Goal: Information Seeking & Learning: Learn about a topic

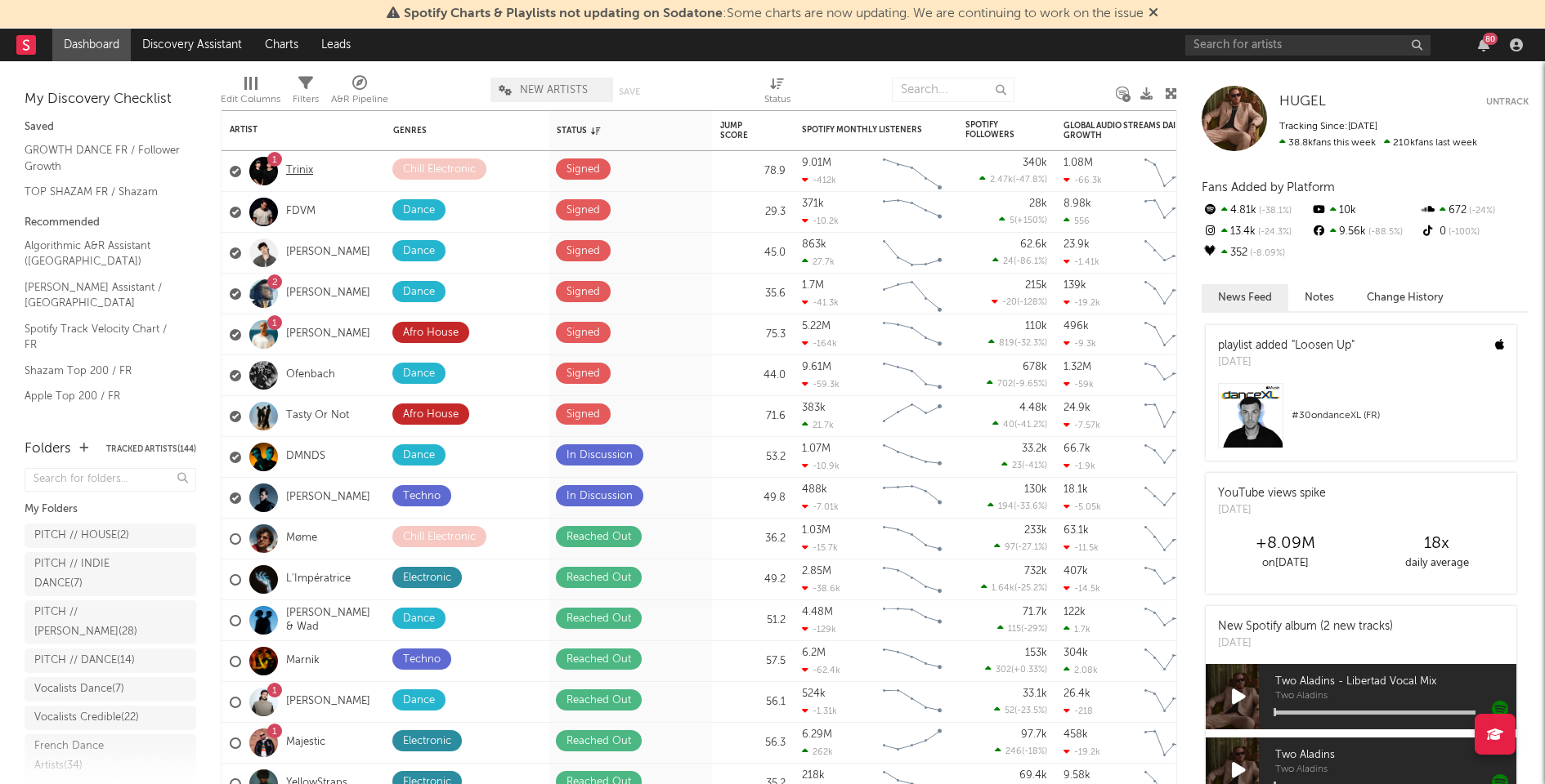
click at [304, 172] on link "Trinix" at bounding box center [300, 171] width 27 height 14
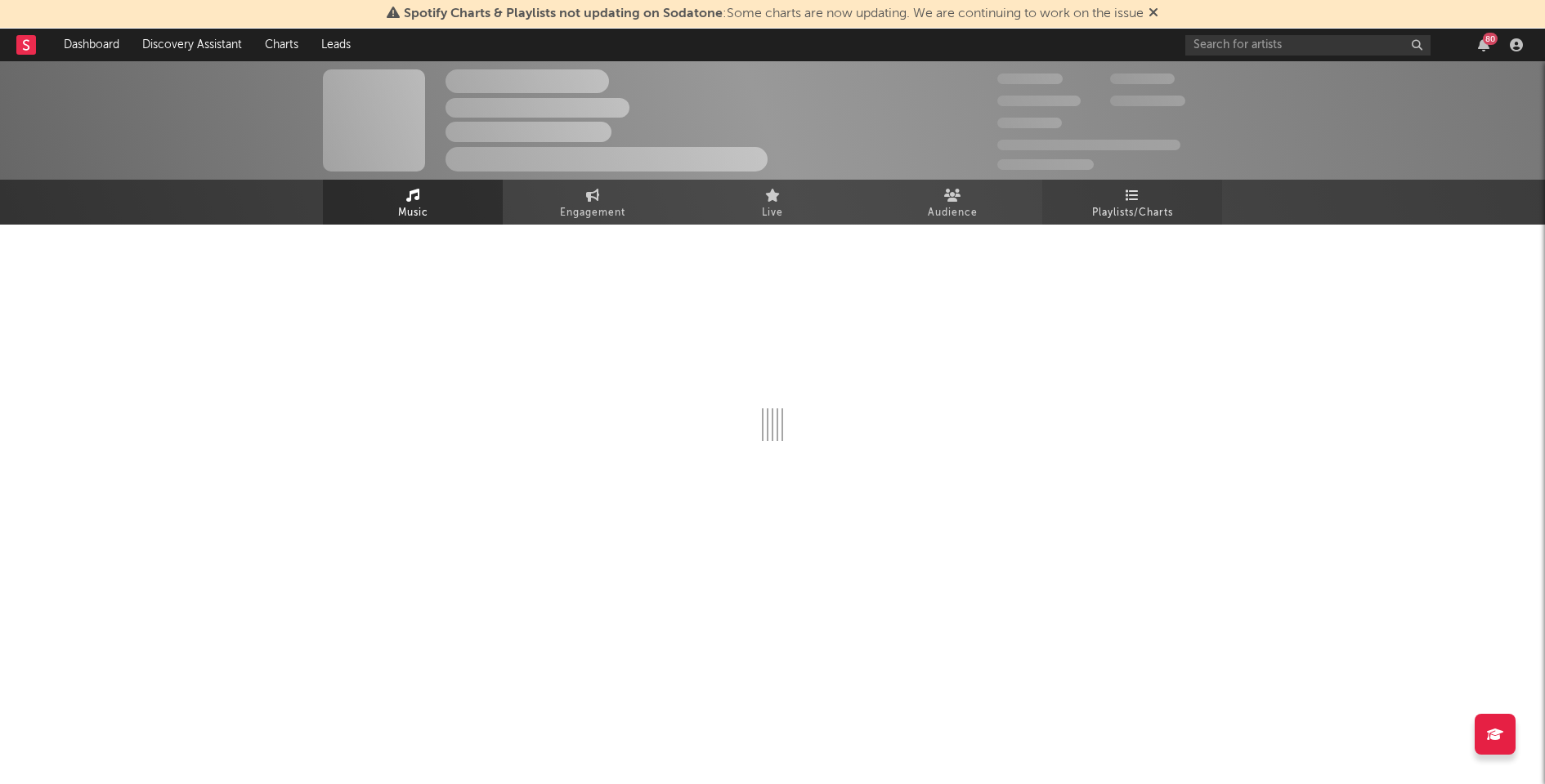
click at [1115, 212] on span "Playlists/Charts" at bounding box center [1132, 213] width 81 height 19
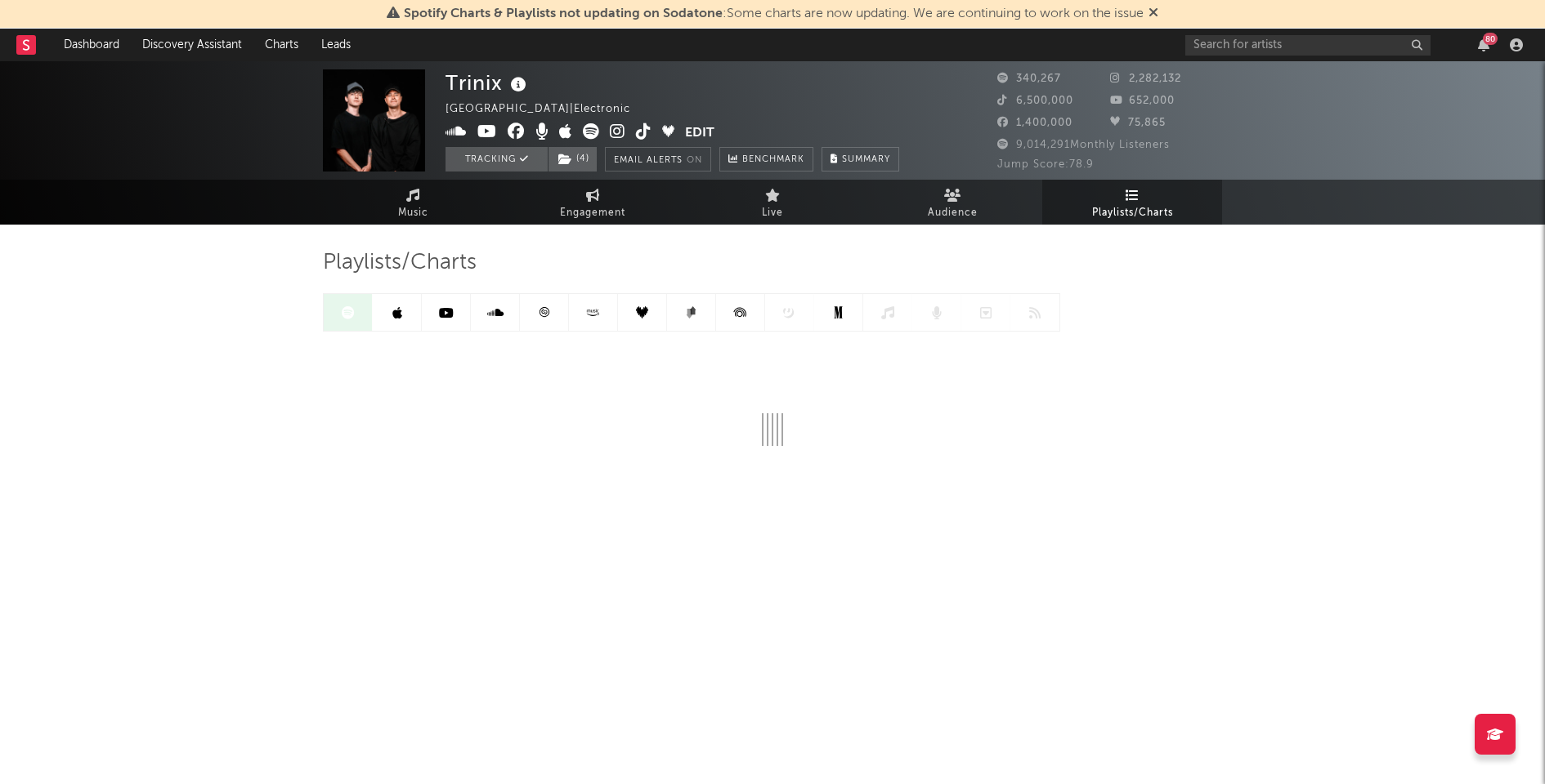
click at [554, 313] on link at bounding box center [545, 313] width 49 height 37
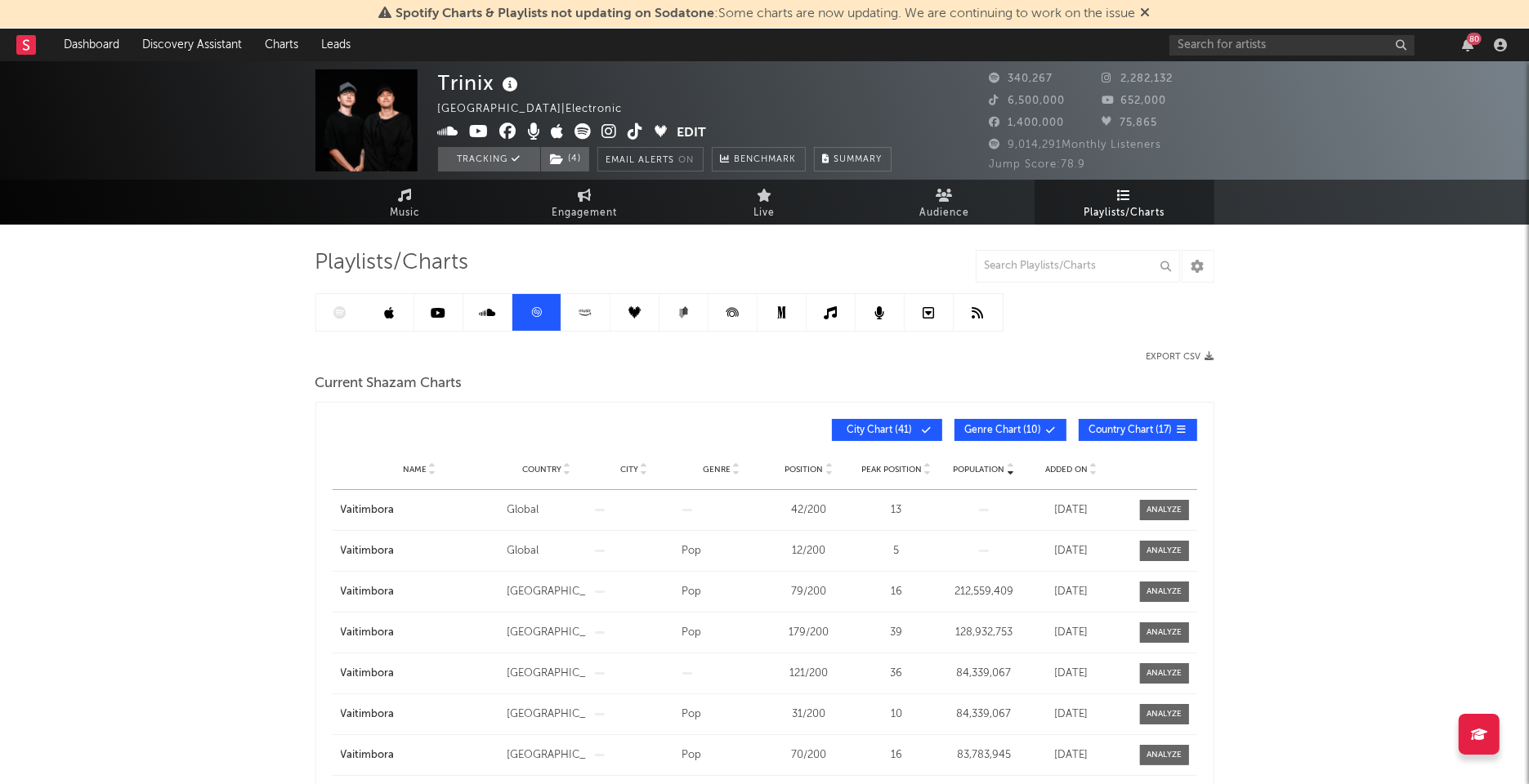
click at [1064, 466] on span "Added On" at bounding box center [1066, 470] width 42 height 10
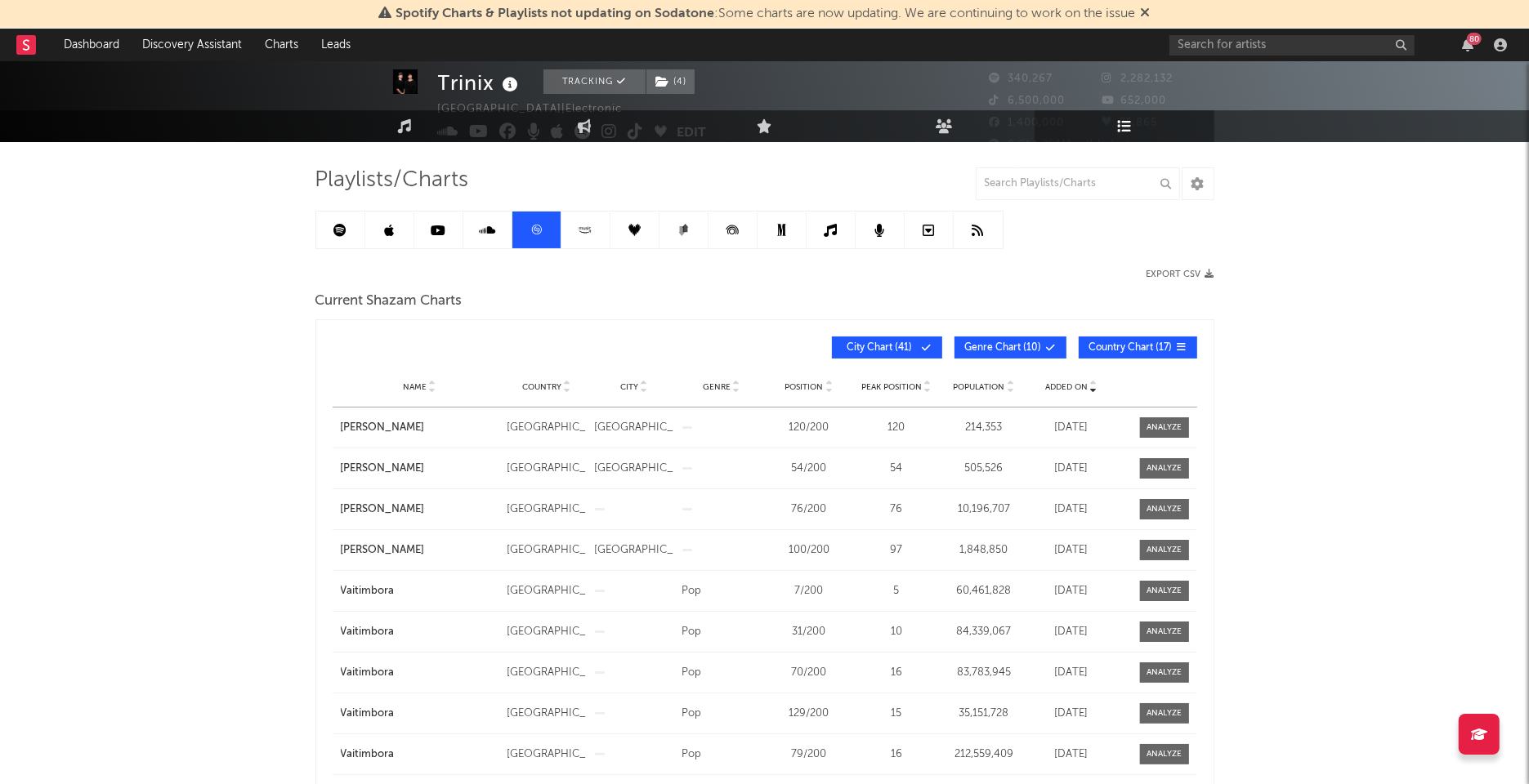
scroll to position [90, 0]
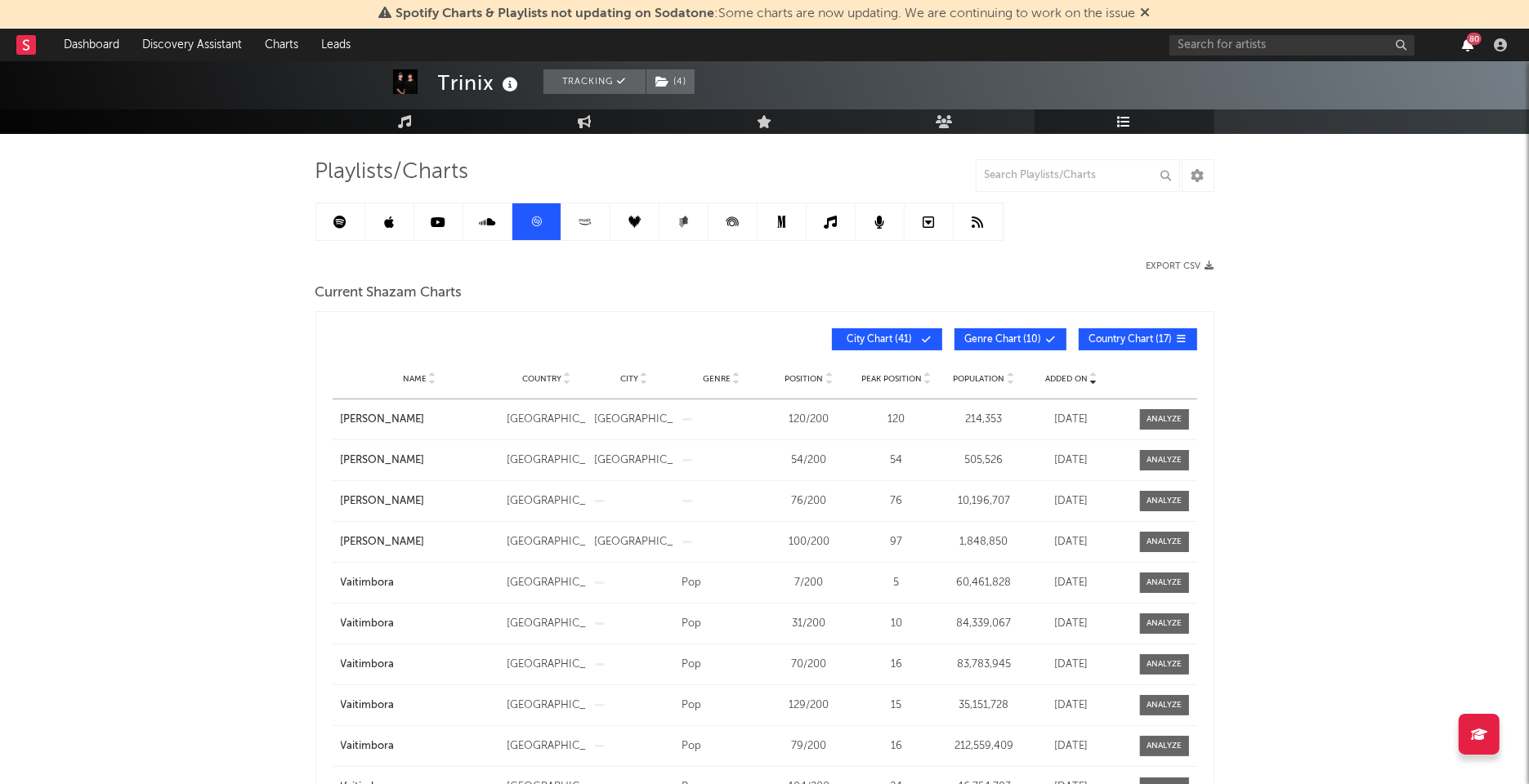
click at [1473, 48] on icon "button" at bounding box center [1467, 45] width 12 height 13
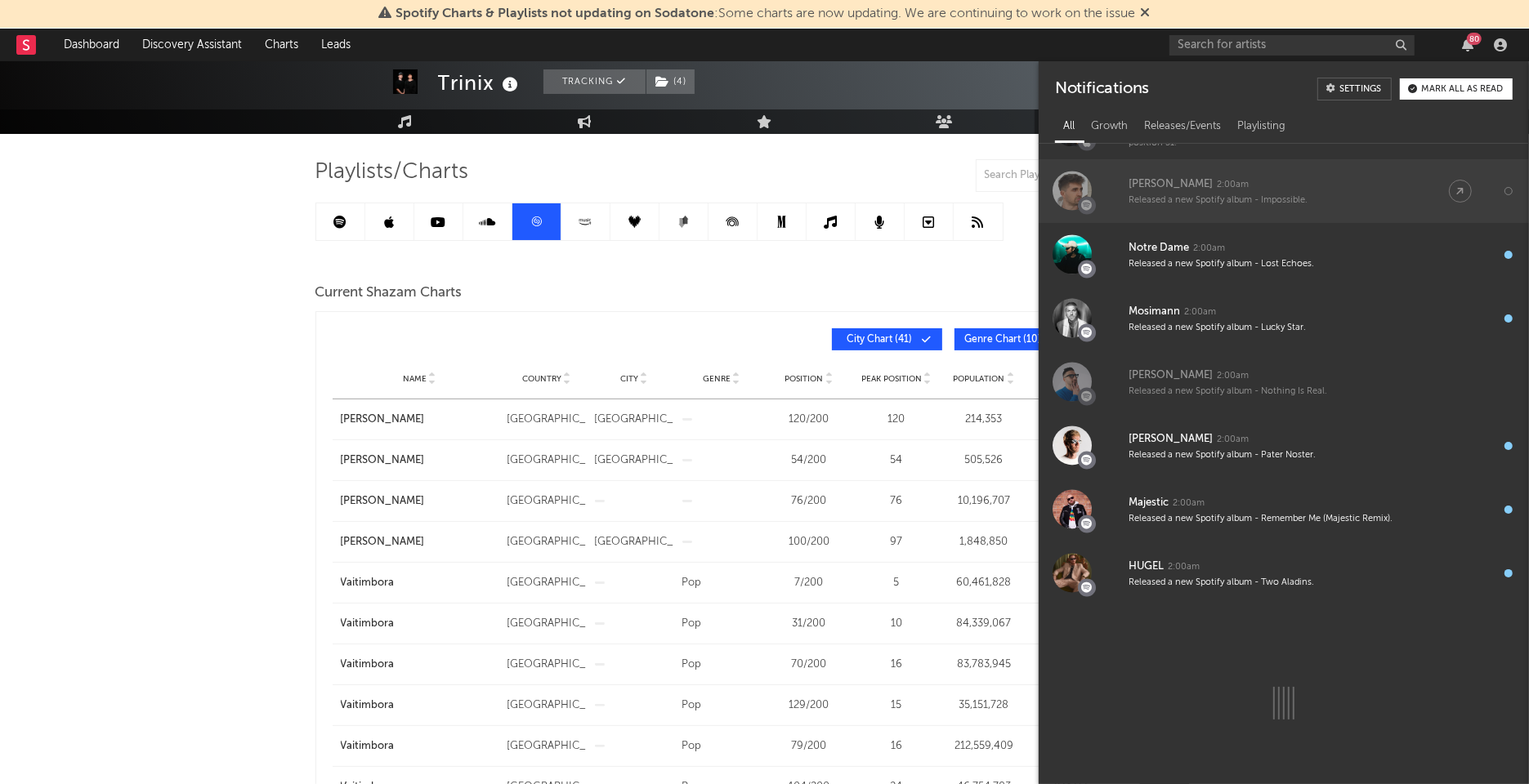
scroll to position [3059, 0]
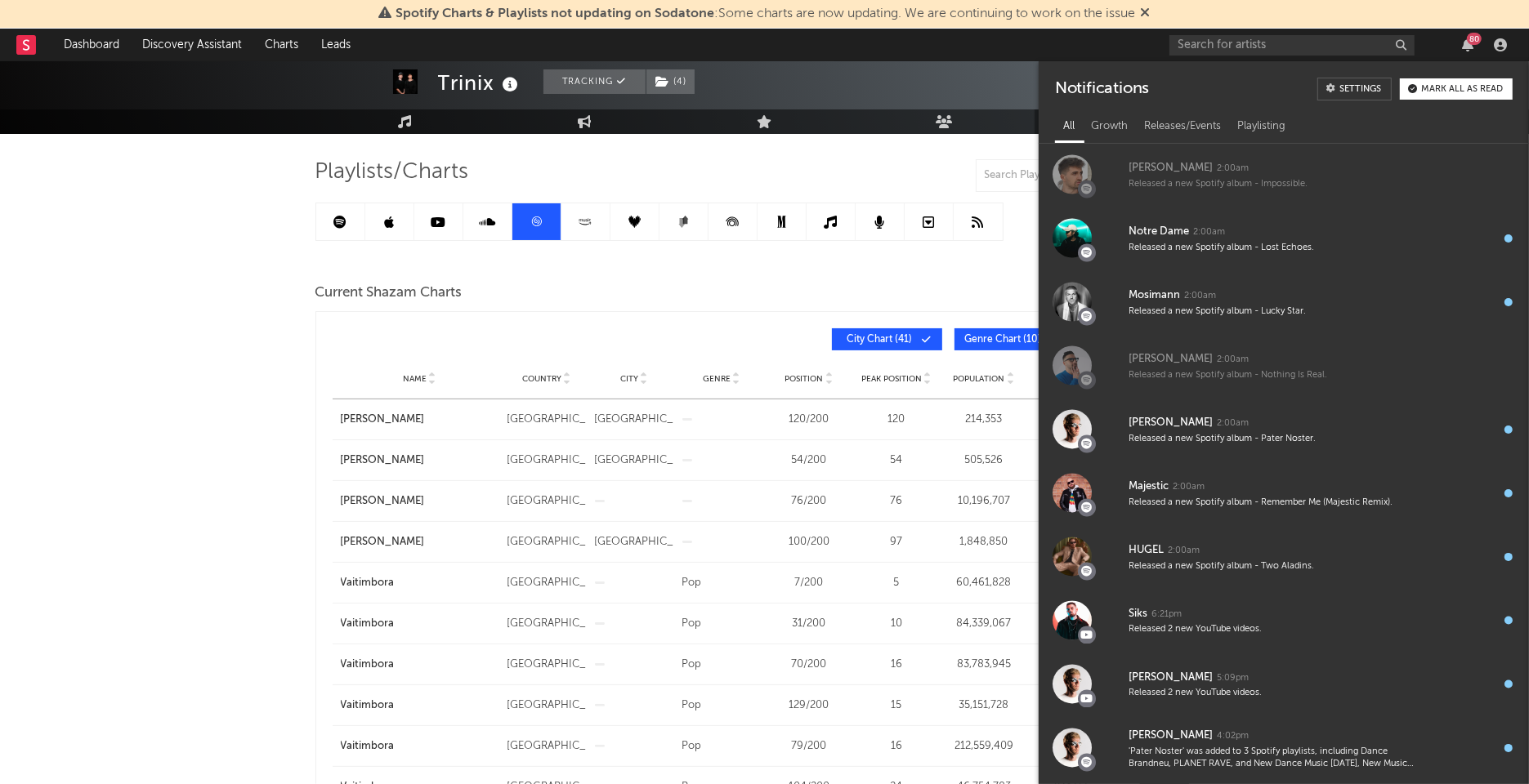
click at [1437, 90] on div "Mark all as read" at bounding box center [1461, 90] width 81 height 9
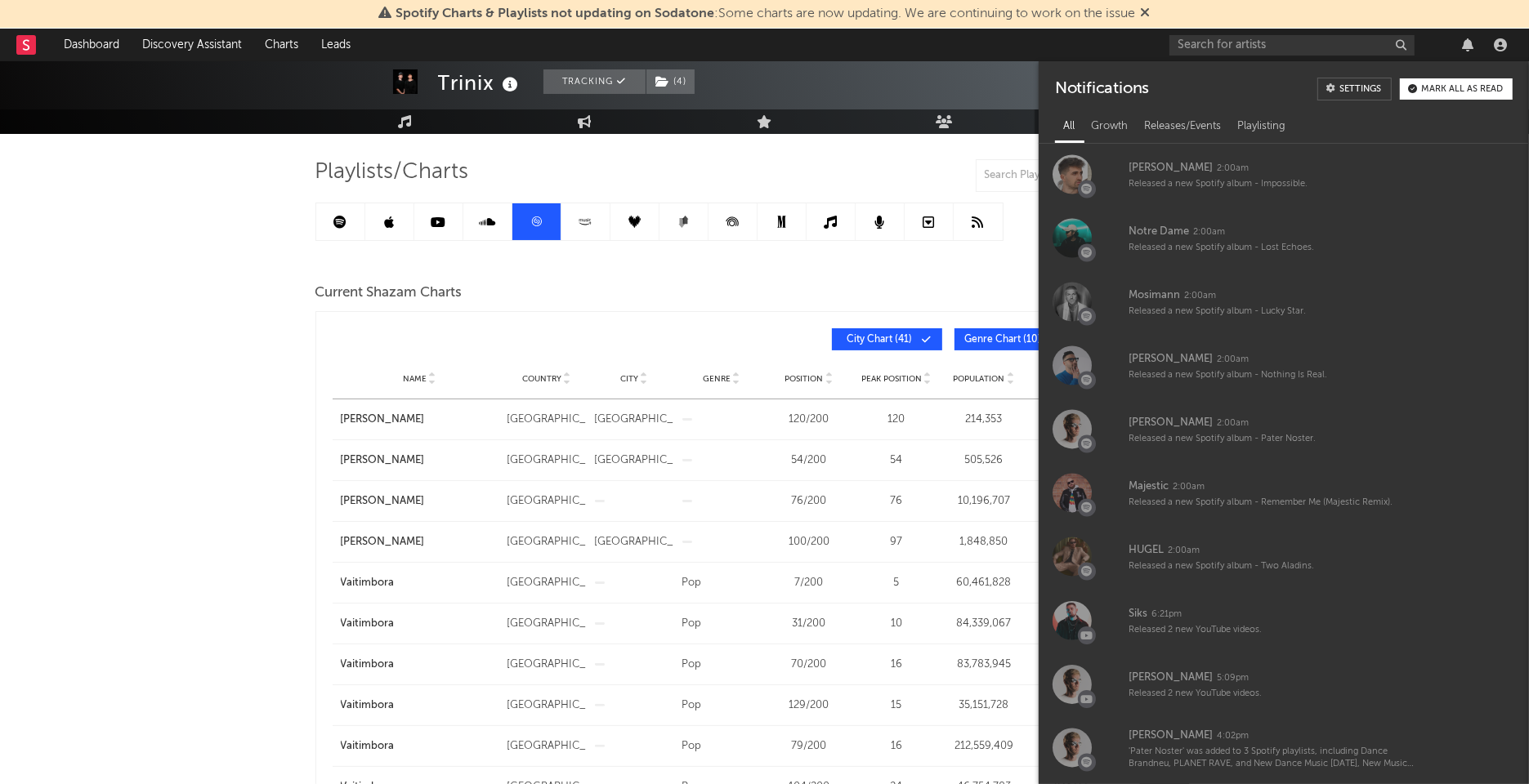
click at [213, 274] on div "Trinix Tracking ( 4 ) France | Electronic Edit Tracking ( 4 ) Email Alerts On B…" at bounding box center [764, 757] width 1529 height 1572
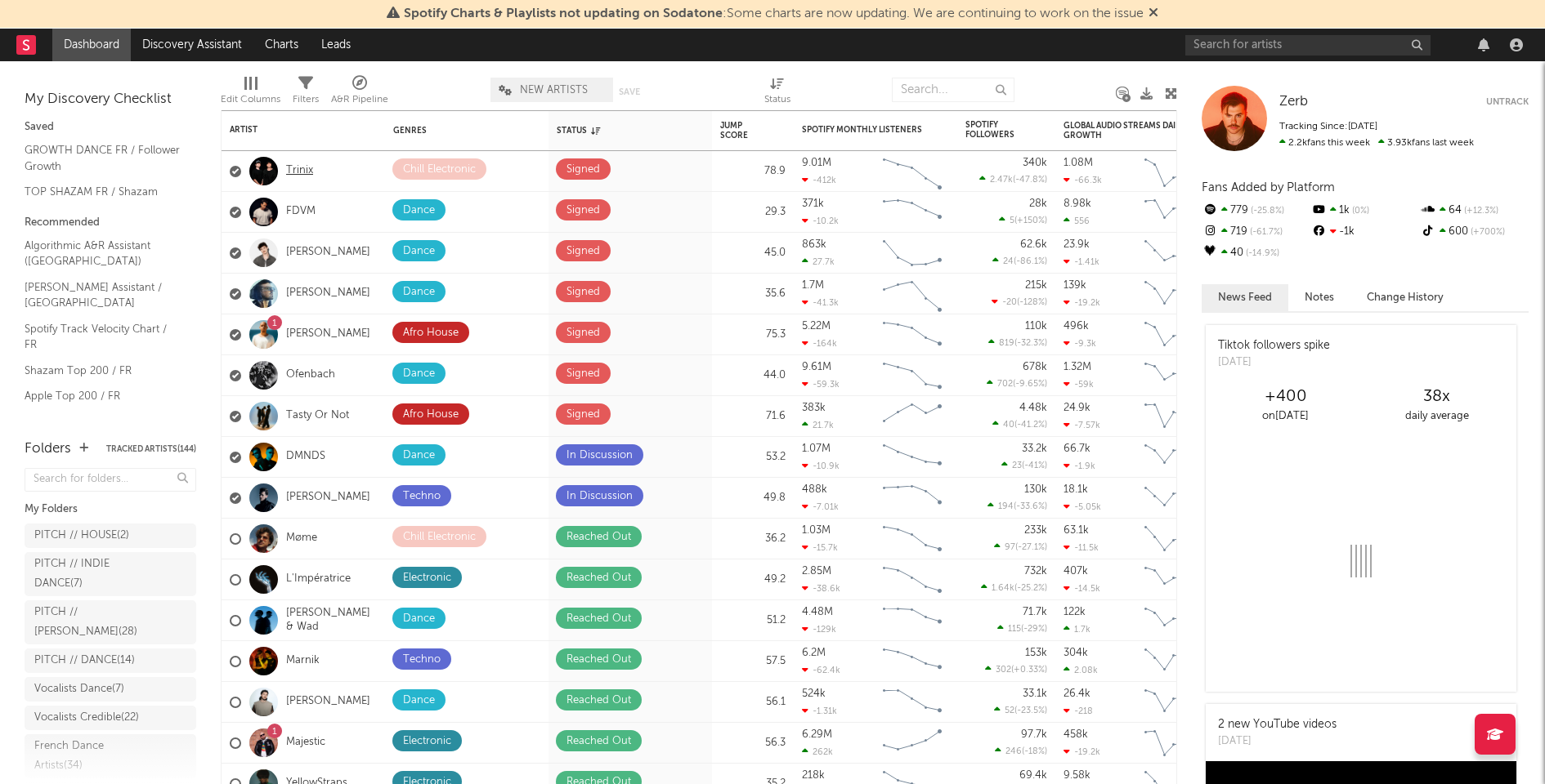
click at [290, 171] on link "Trinix" at bounding box center [300, 171] width 27 height 14
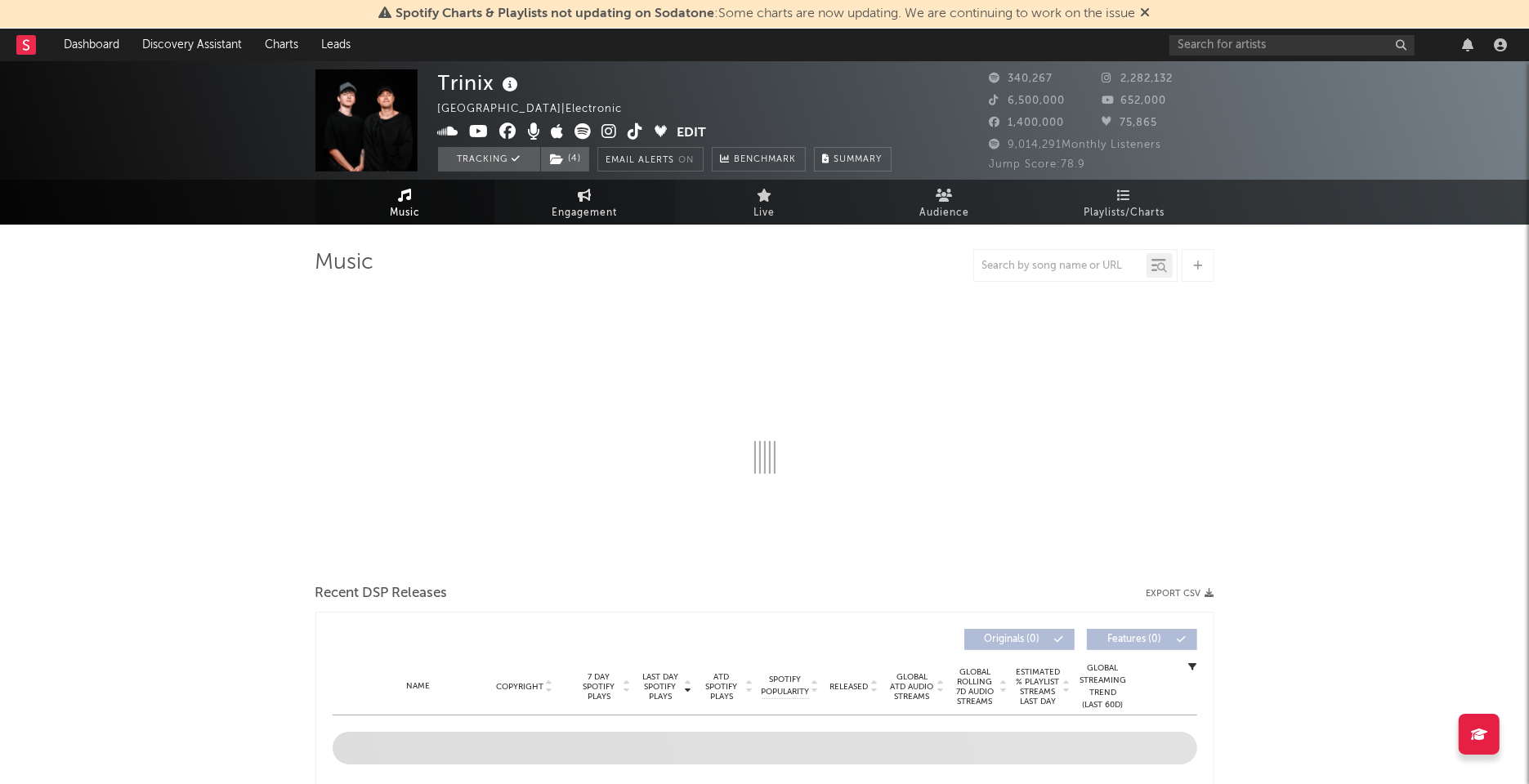
click at [643, 203] on link "Engagement" at bounding box center [585, 202] width 180 height 45
select select "1w"
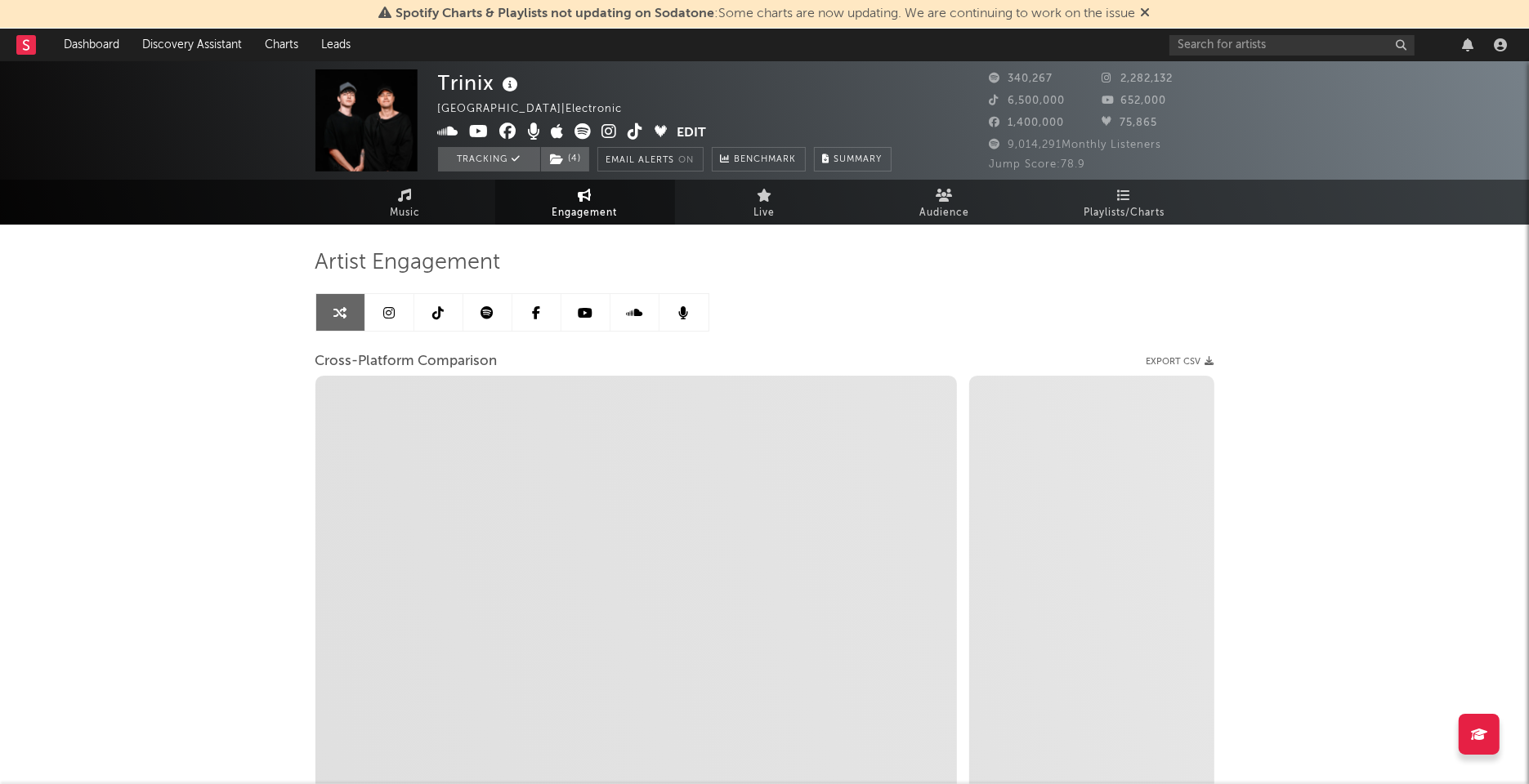
click at [401, 310] on link at bounding box center [390, 313] width 49 height 37
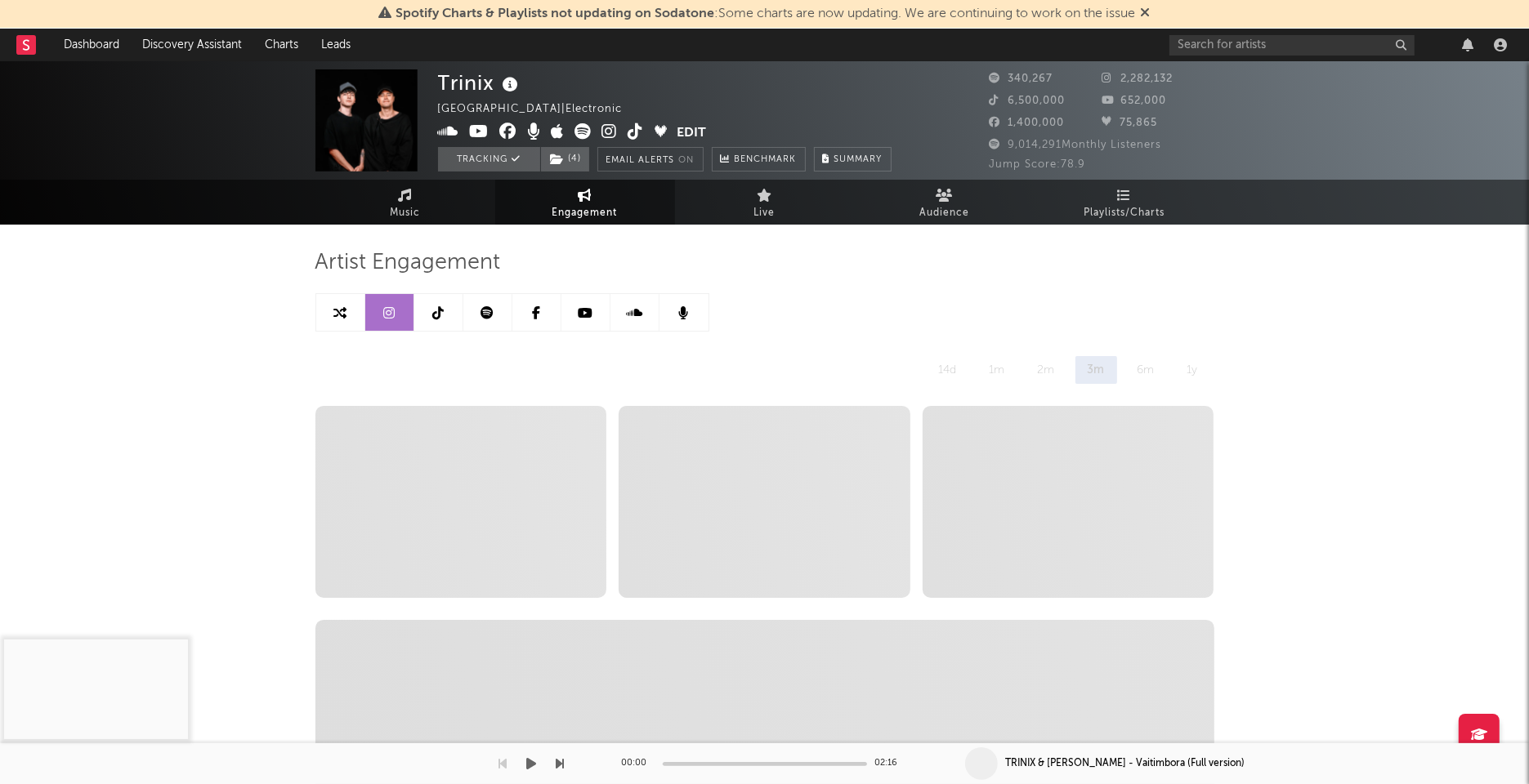
select select "6m"
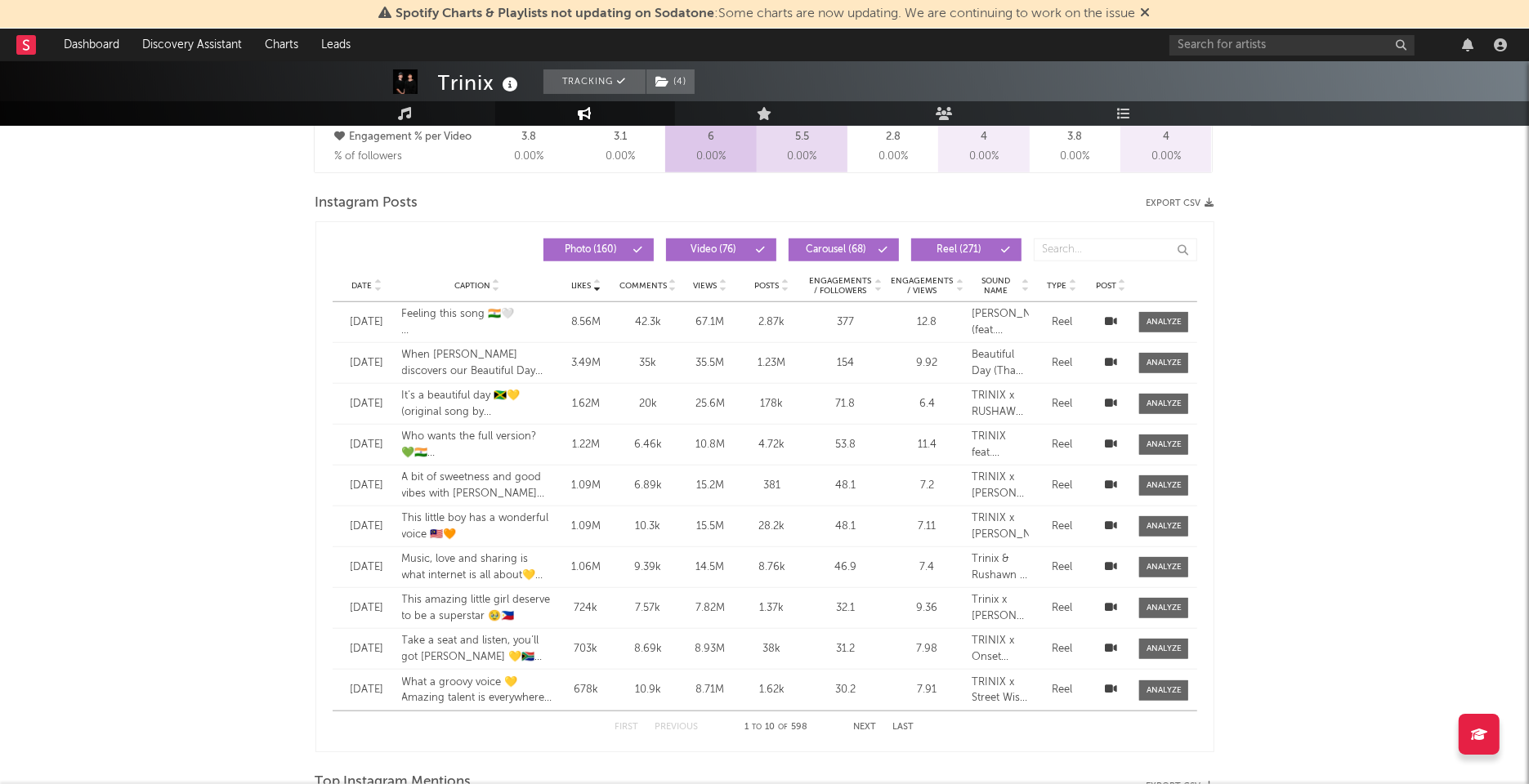
scroll to position [1349, 0]
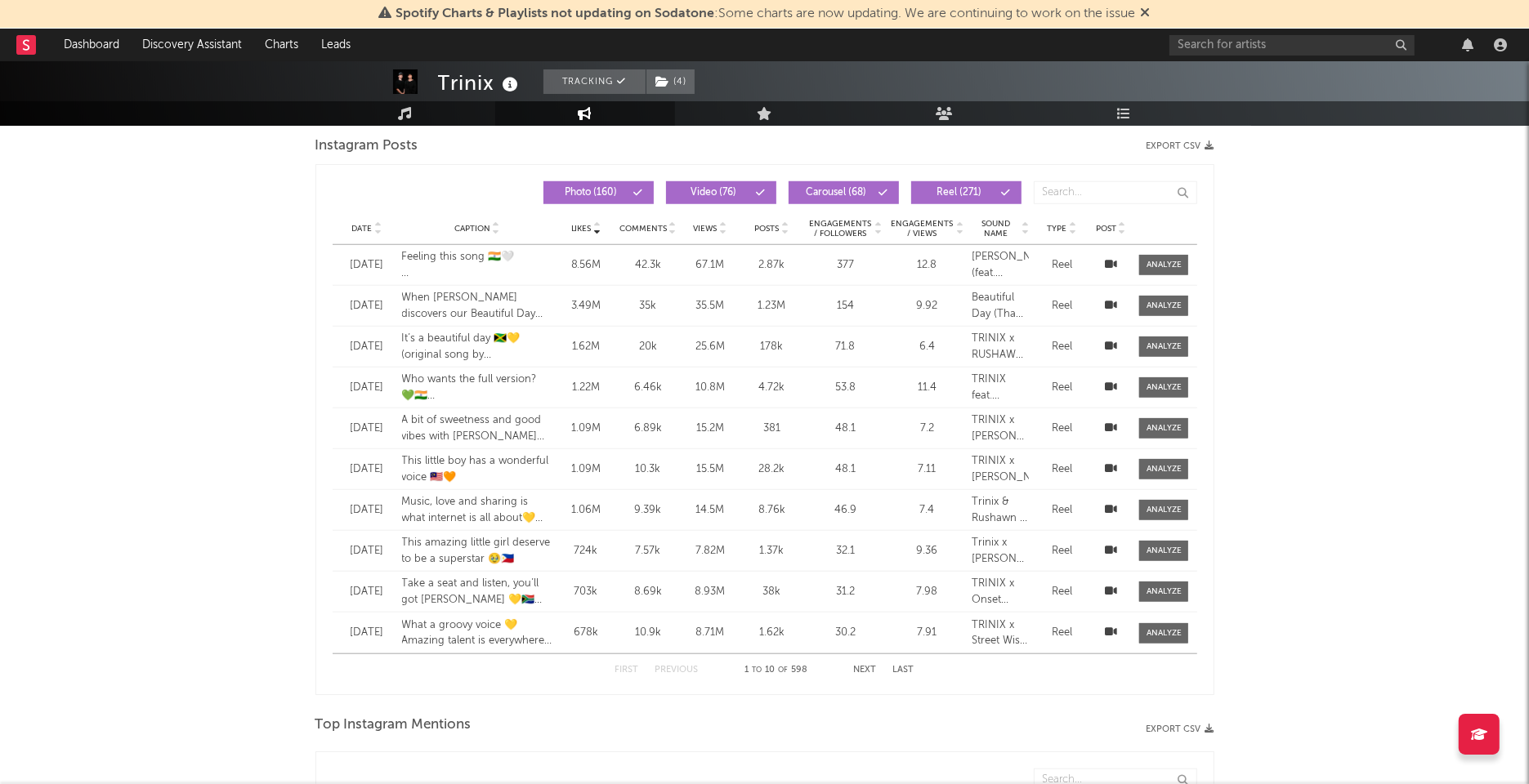
click at [864, 188] on span "Carousel ( 68 )" at bounding box center [836, 193] width 75 height 10
click at [724, 190] on span "Video ( 76 )" at bounding box center [714, 193] width 75 height 10
click at [596, 182] on button "Photo ( 160 )" at bounding box center [599, 192] width 111 height 23
click at [368, 226] on span "Date" at bounding box center [362, 228] width 20 height 10
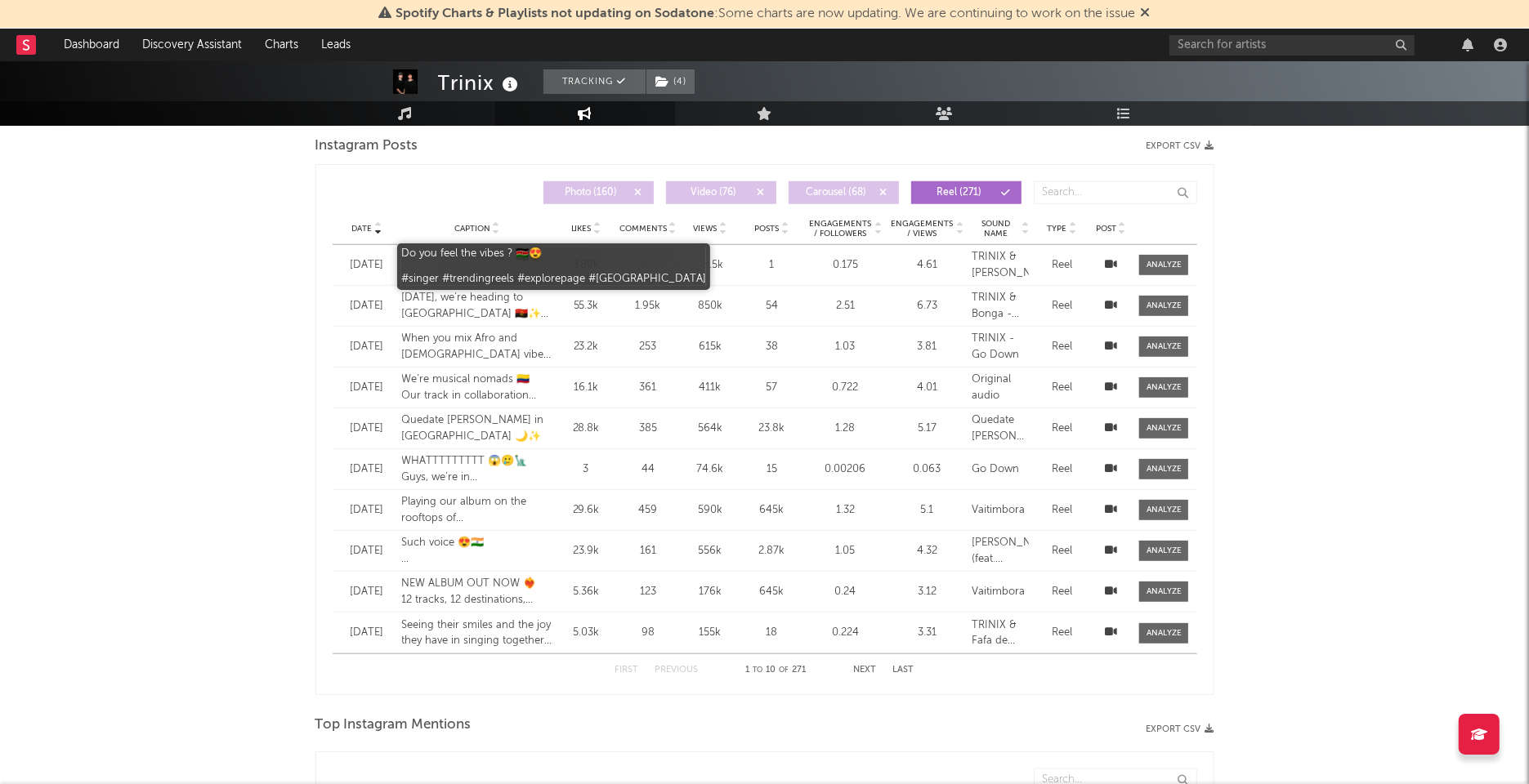
click at [466, 255] on div "Do you feel the vibes ? 🇰🇪😍 #singer #trendingreels #explorepage #[GEOGRAPHIC_DA…" at bounding box center [477, 265] width 151 height 32
click at [462, 253] on div "Do you feel the vibes ? 🇰🇪😍 #singer #trendingreels #explorepage #[GEOGRAPHIC_DA…" at bounding box center [477, 265] width 151 height 32
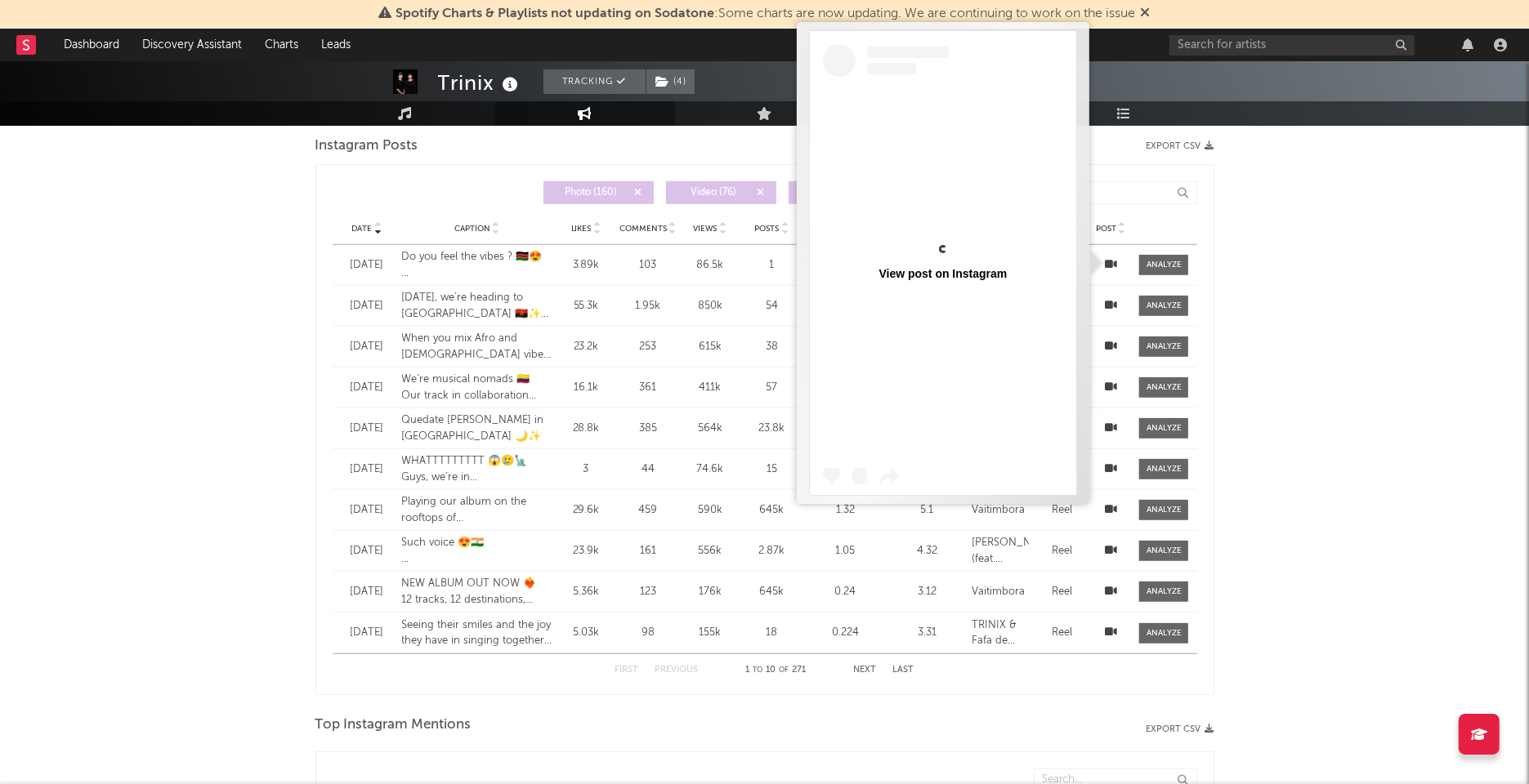
click at [1111, 259] on icon at bounding box center [1110, 264] width 12 height 11
click at [1258, 278] on div "Trinix Tracking ( 4 ) [GEOGRAPHIC_DATA] | Electronic Edit Tracking ( 4 ) Email …" at bounding box center [764, 247] width 1529 height 3069
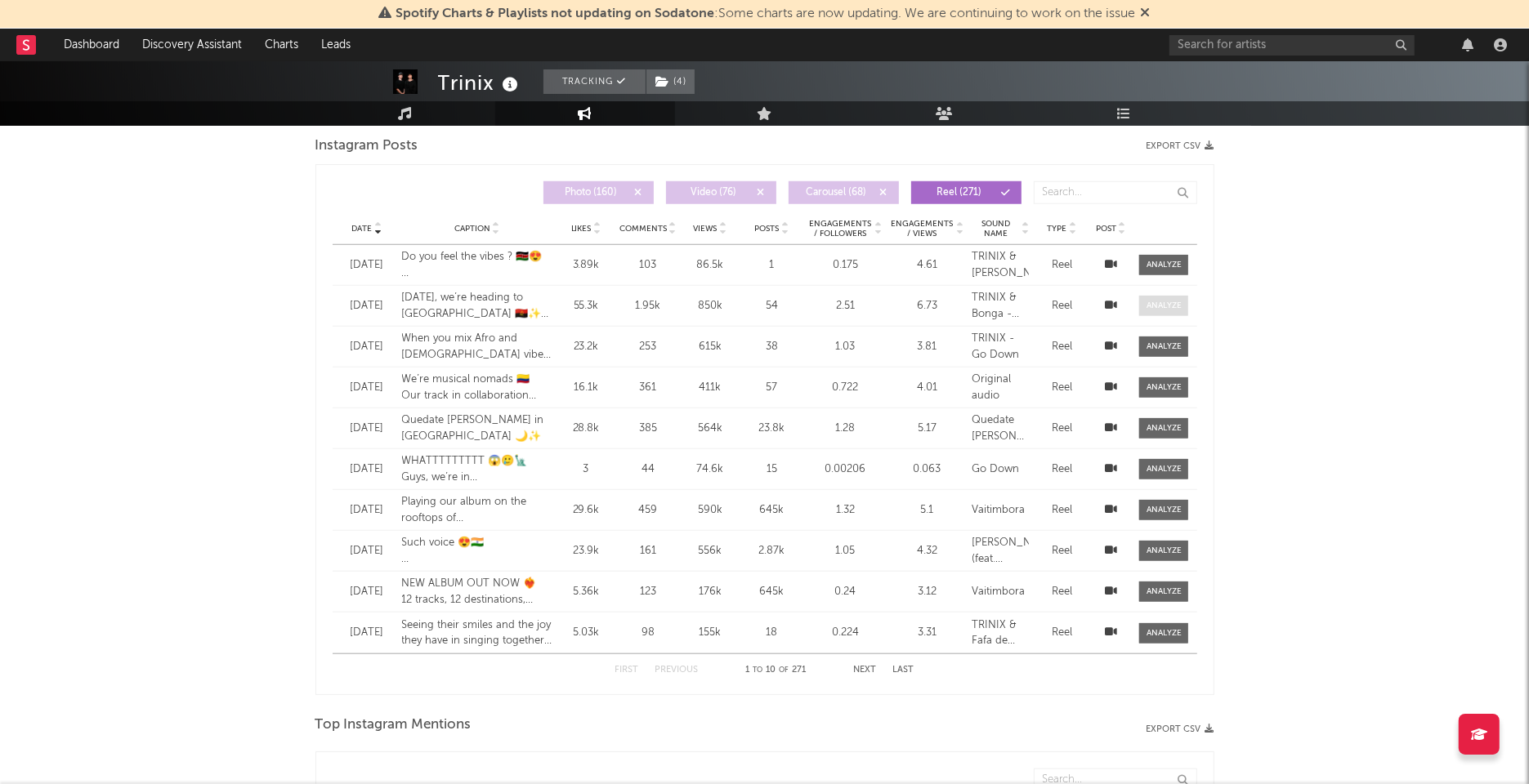
click at [1184, 305] on span at bounding box center [1163, 306] width 49 height 20
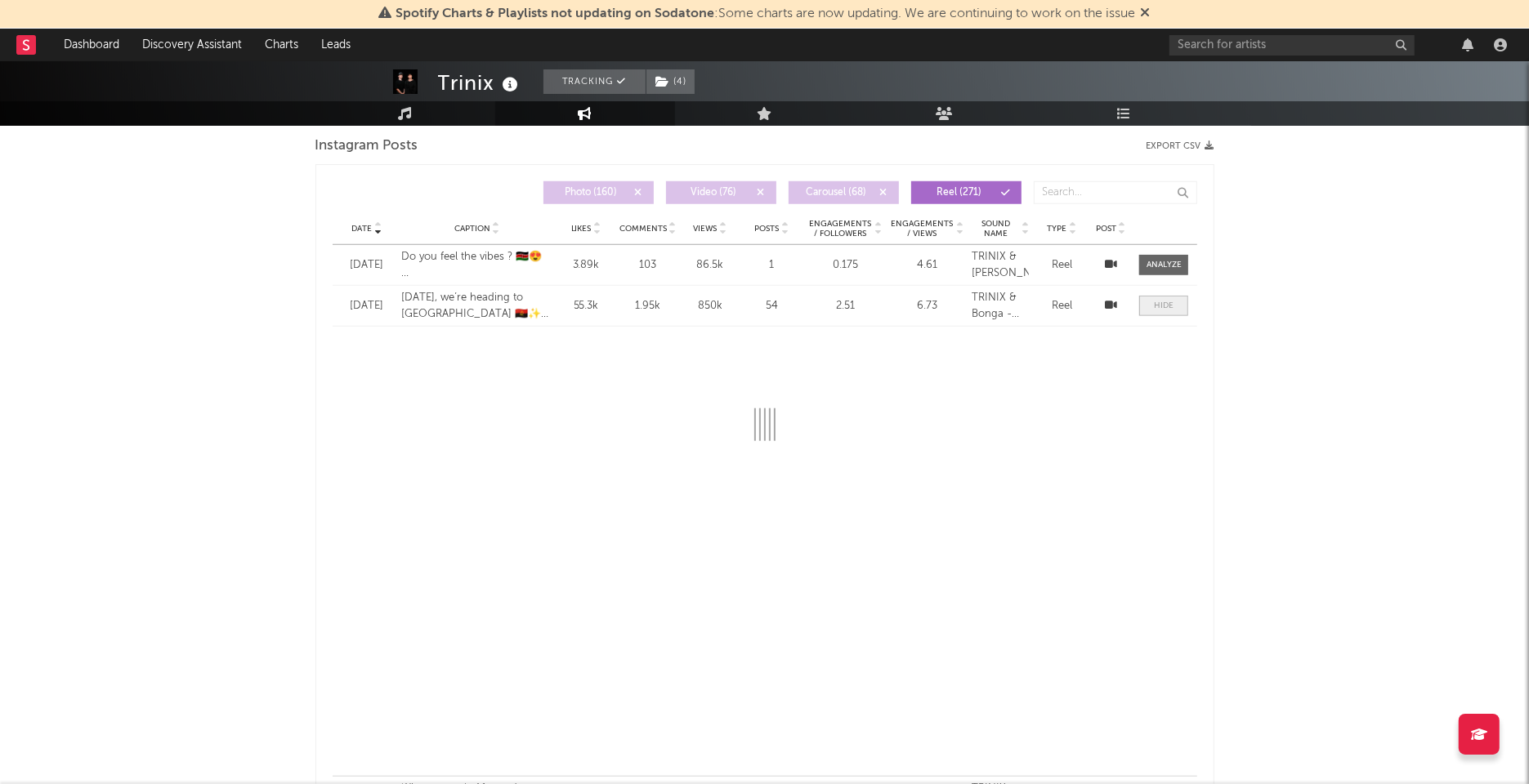
select select "1w"
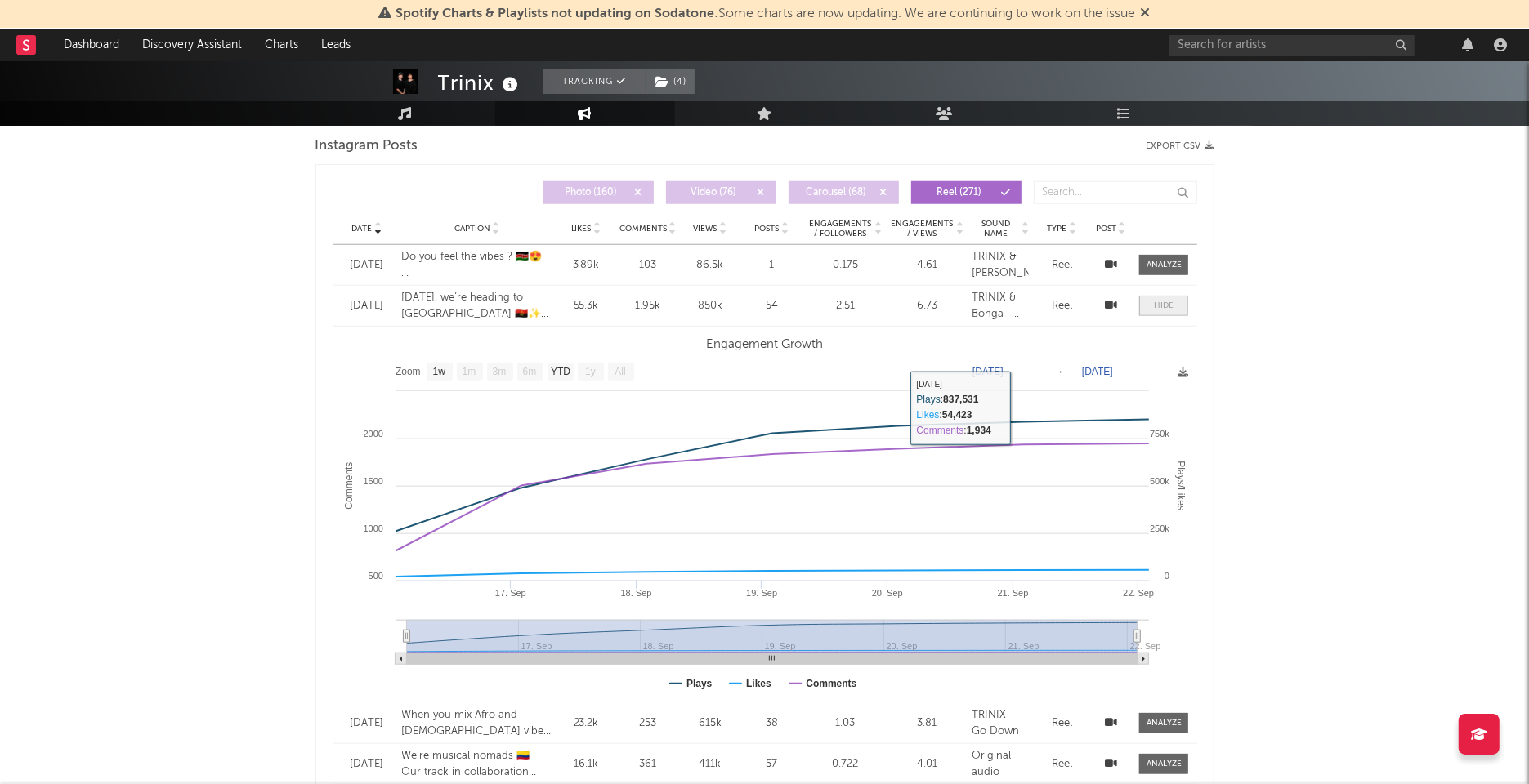
click at [1175, 298] on span at bounding box center [1163, 306] width 49 height 20
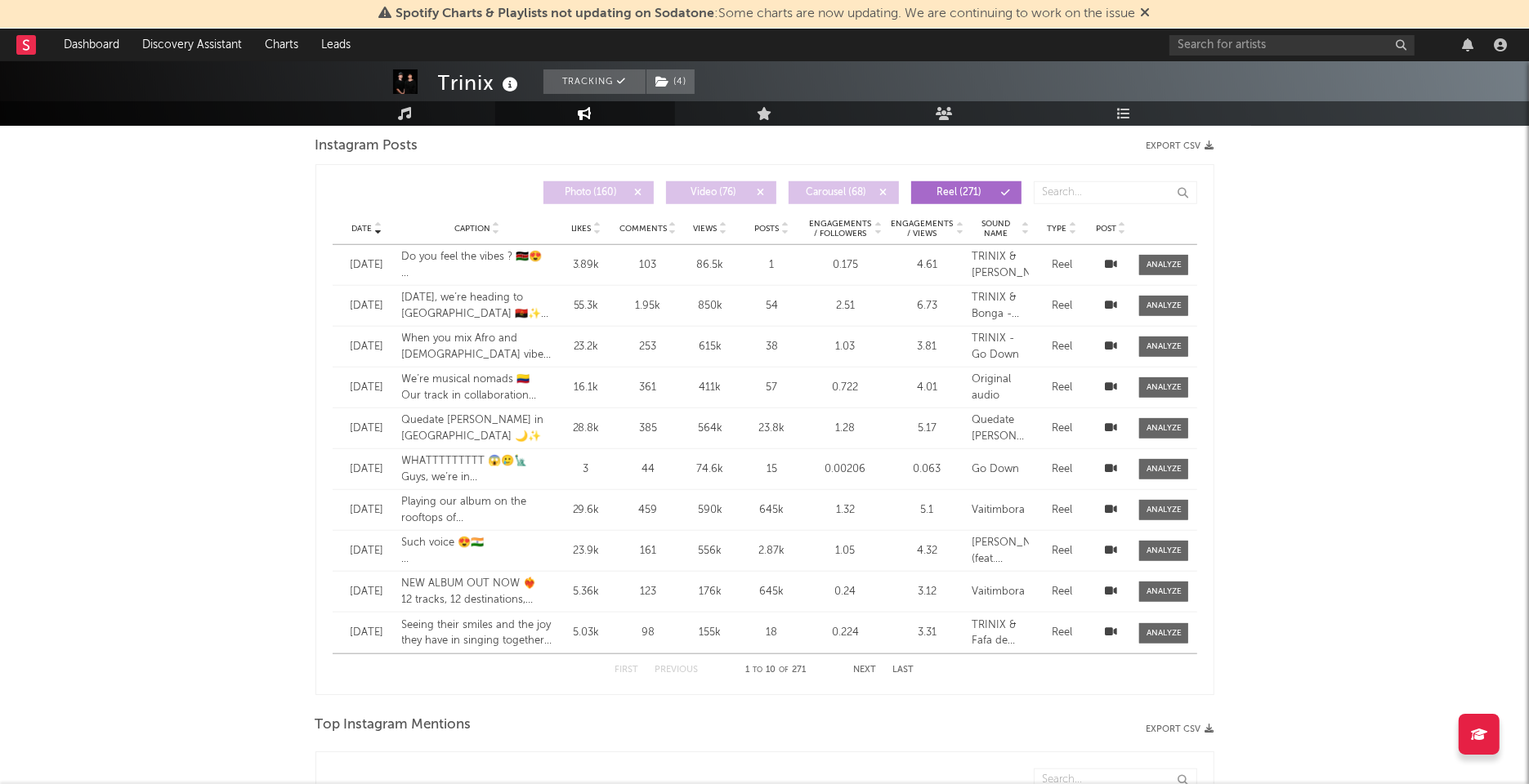
click at [835, 228] on span "Engagements / Followers" at bounding box center [840, 228] width 64 height 19
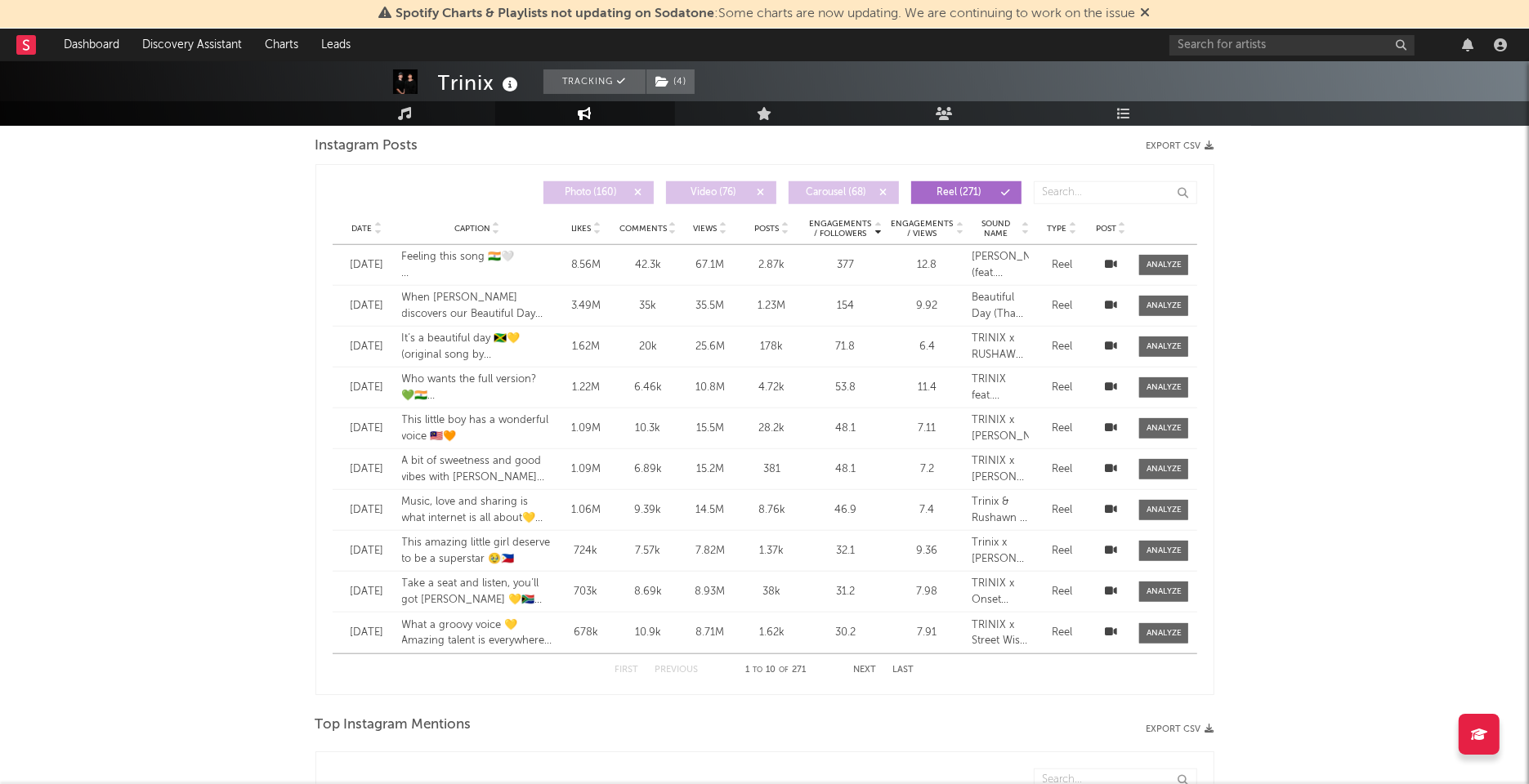
click at [835, 228] on span "Engagements / Followers" at bounding box center [840, 228] width 64 height 19
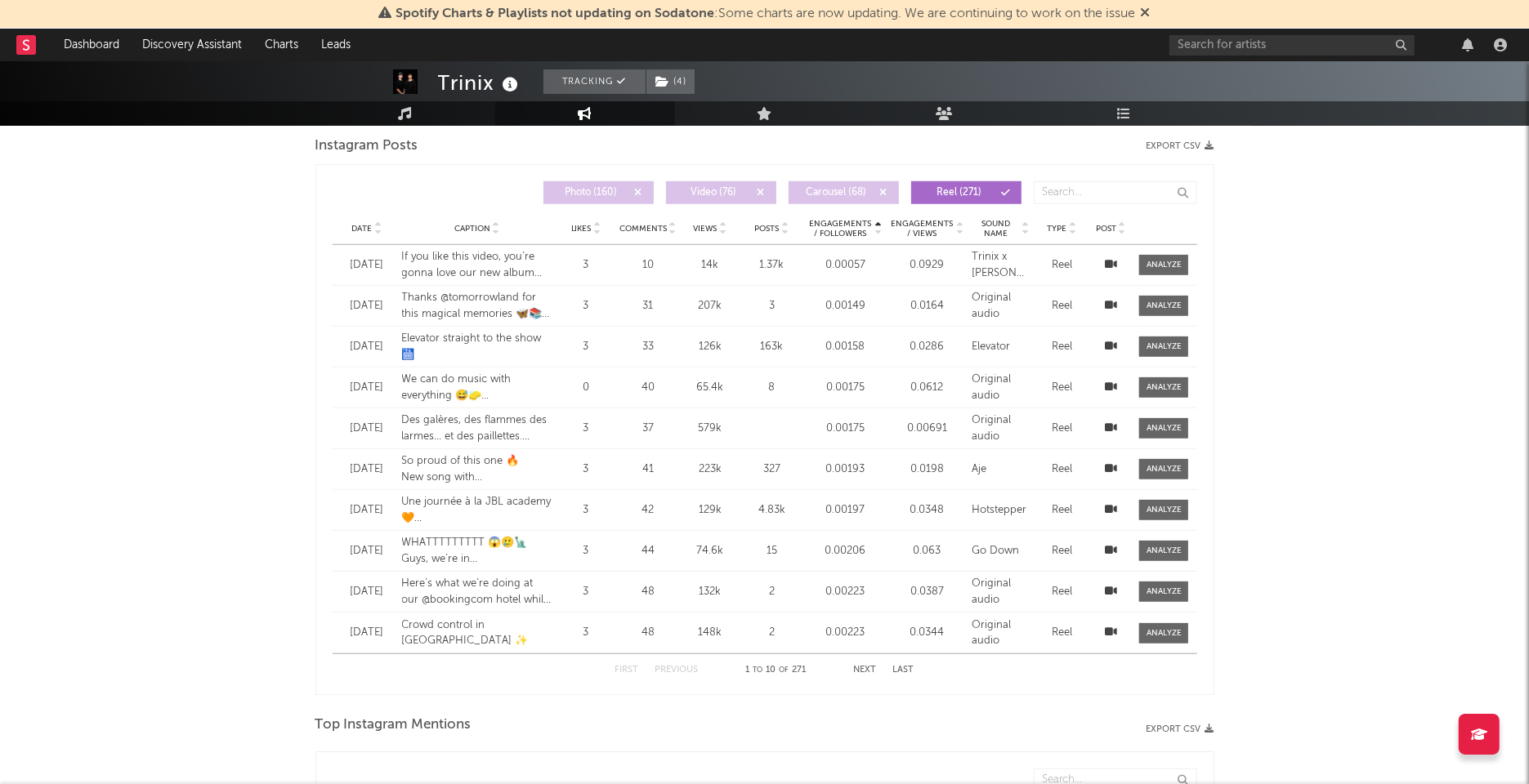
click at [835, 228] on span "Engagements / Followers" at bounding box center [840, 228] width 64 height 19
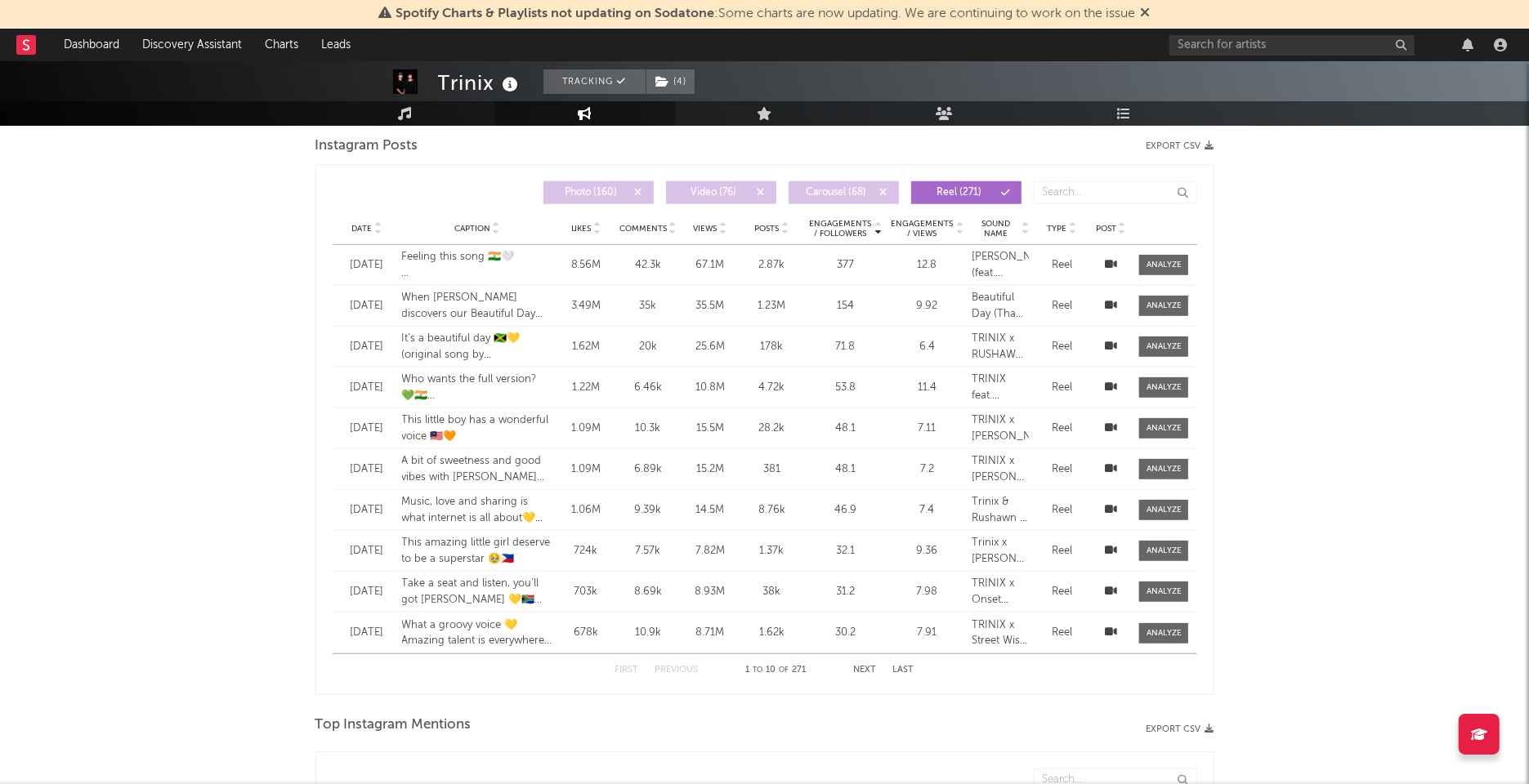
click at [859, 666] on button "Next" at bounding box center [865, 671] width 23 height 9
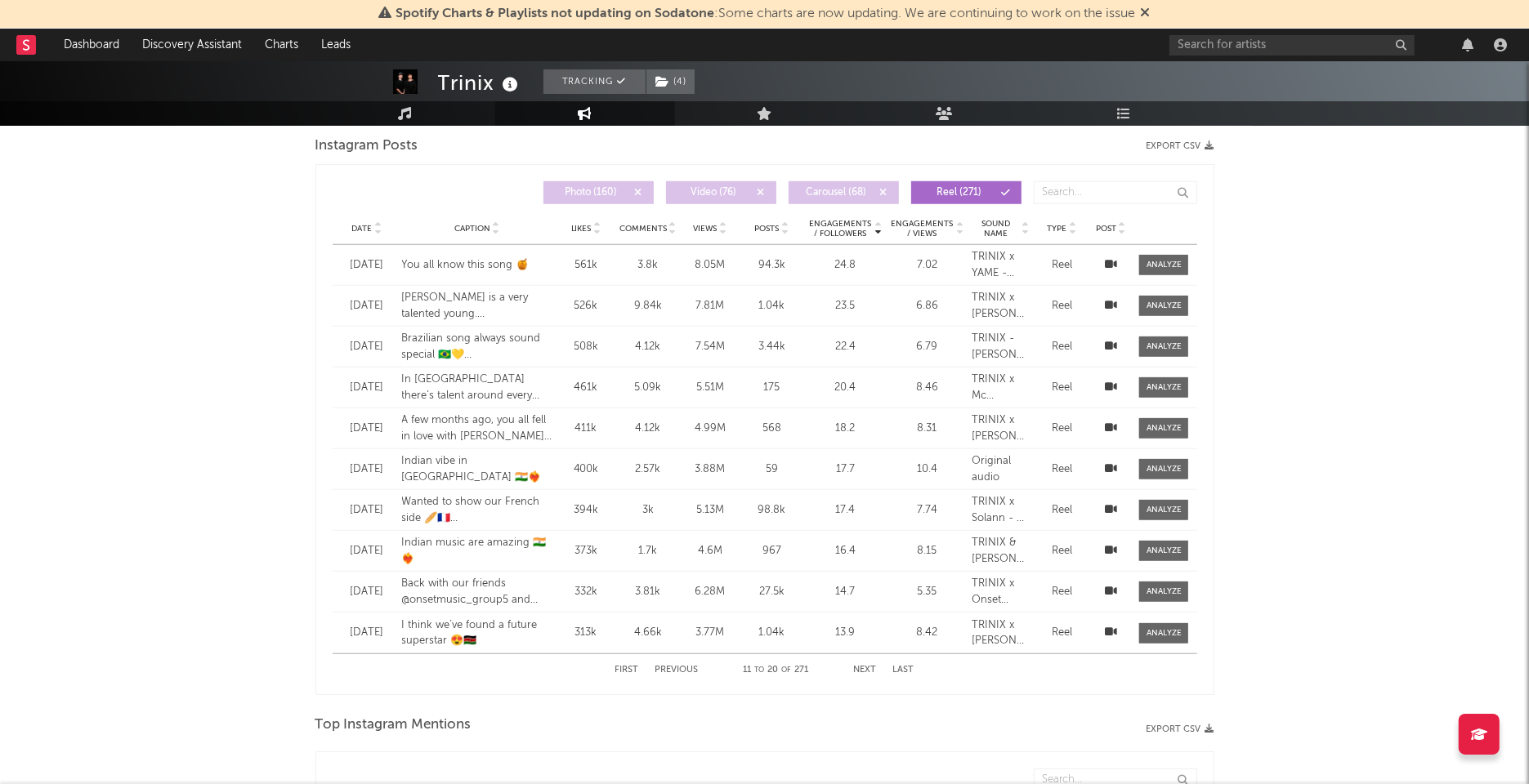
click at [857, 668] on button "Next" at bounding box center [865, 671] width 23 height 9
